Goal: Task Accomplishment & Management: Manage account settings

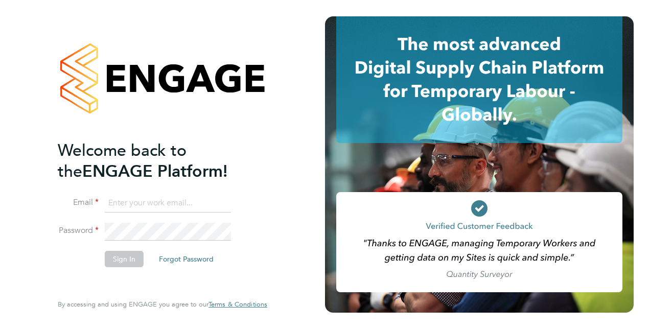
type input "Paul.Desborough@vistry.co.uk"
click at [157, 220] on li "Email Paul.Desborough@vistry.co.uk" at bounding box center [157, 208] width 199 height 29
click at [125, 261] on button "Sign In" at bounding box center [124, 259] width 39 height 16
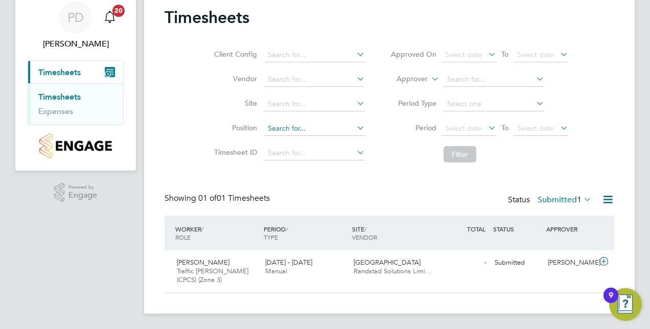
scroll to position [38, 0]
click at [601, 260] on icon at bounding box center [603, 261] width 13 height 8
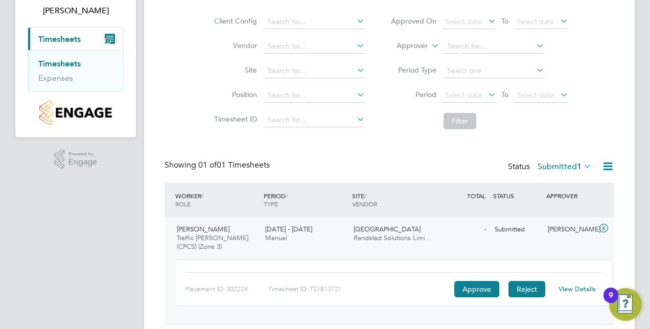
scroll to position [103, 0]
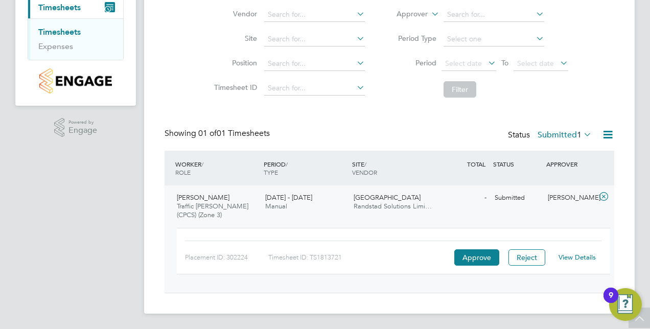
click at [590, 258] on link "View Details" at bounding box center [576, 257] width 37 height 9
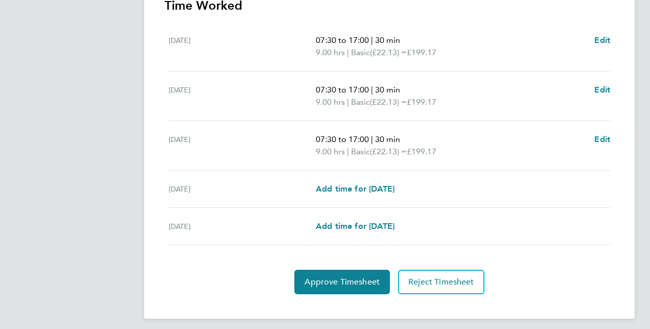
scroll to position [306, 0]
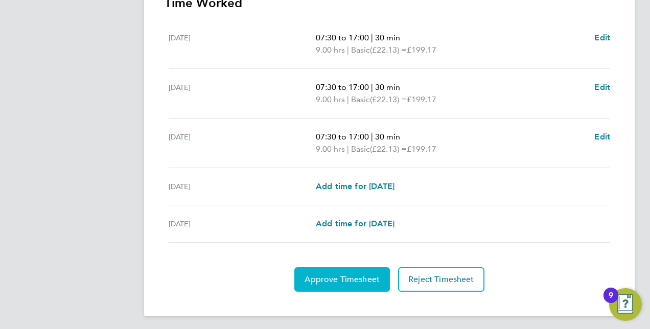
click at [336, 274] on span "Approve Timesheet" at bounding box center [341, 279] width 75 height 10
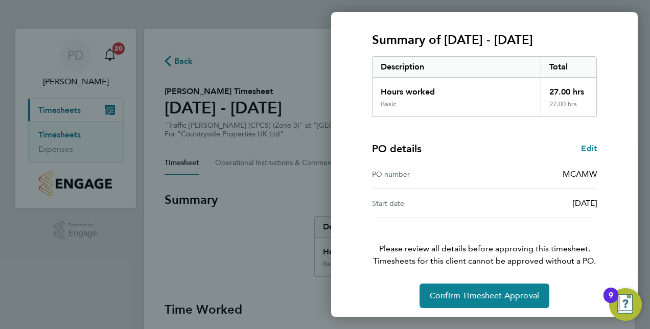
scroll to position [130, 0]
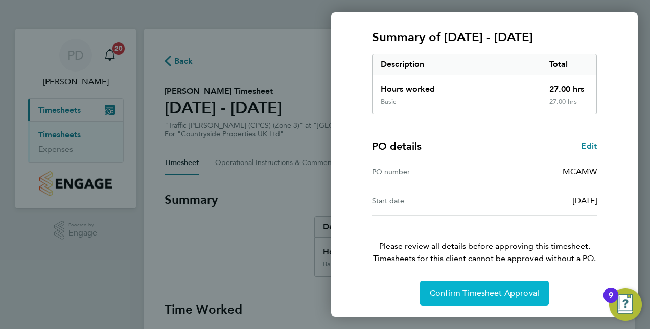
click at [484, 297] on button "Confirm Timesheet Approval" at bounding box center [484, 293] width 130 height 25
